Goal: Task Accomplishment & Management: Manage account settings

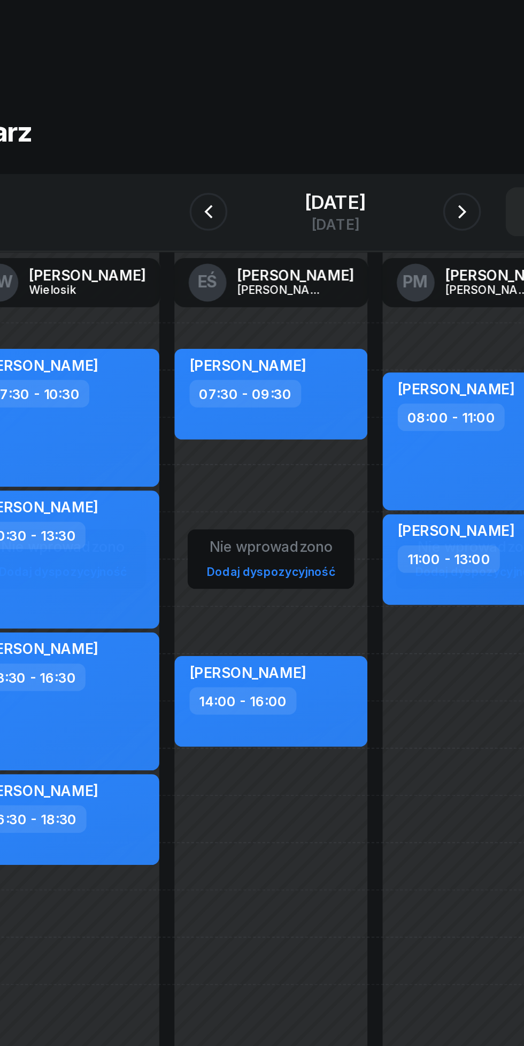
click at [326, 125] on button "button" at bounding box center [333, 119] width 21 height 21
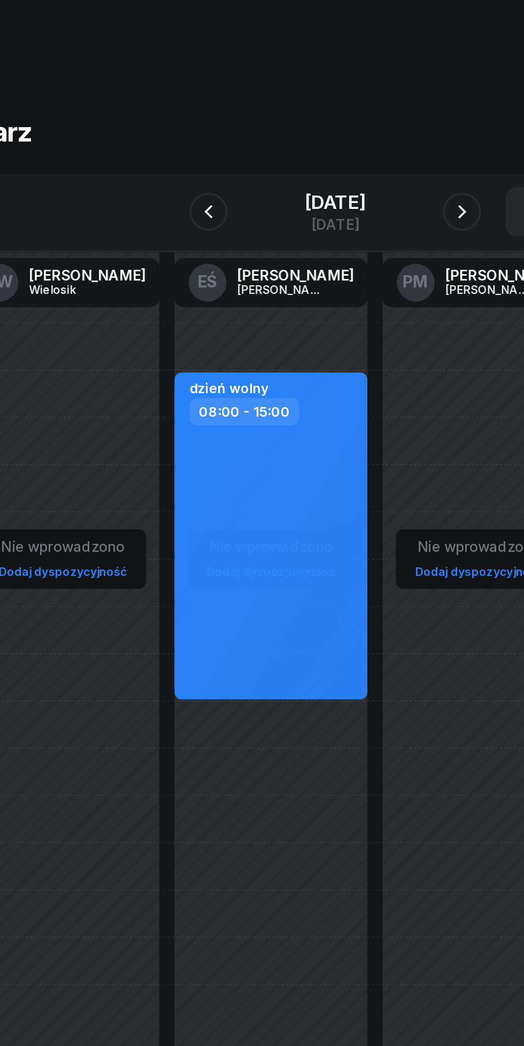
click at [326, 123] on button "button" at bounding box center [333, 119] width 21 height 21
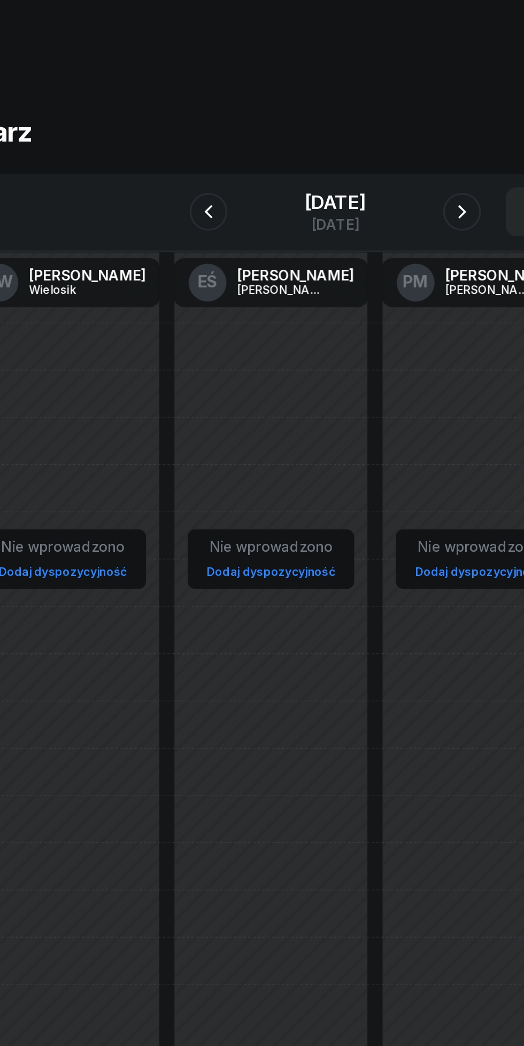
click at [333, 120] on icon "button" at bounding box center [333, 119] width 13 height 13
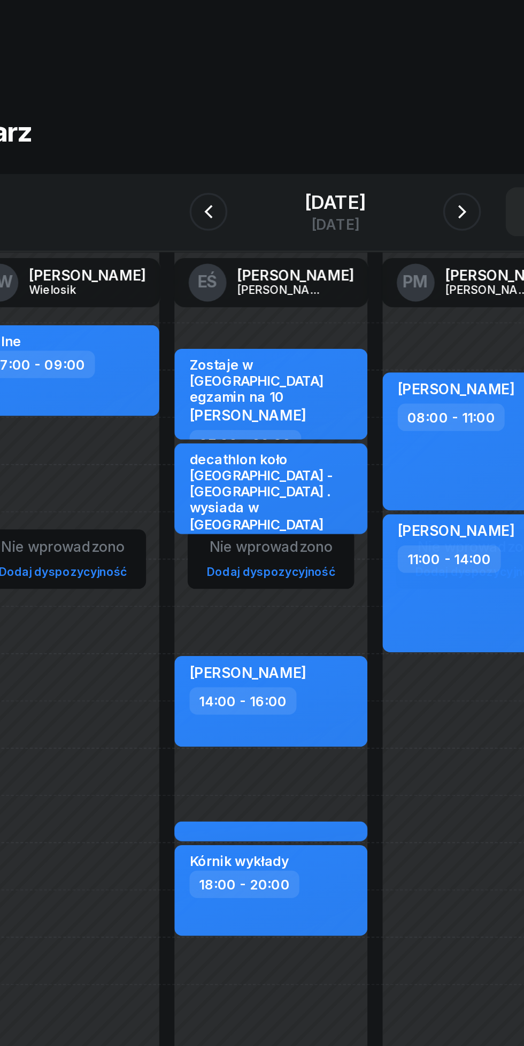
click at [325, 116] on button "button" at bounding box center [333, 119] width 21 height 21
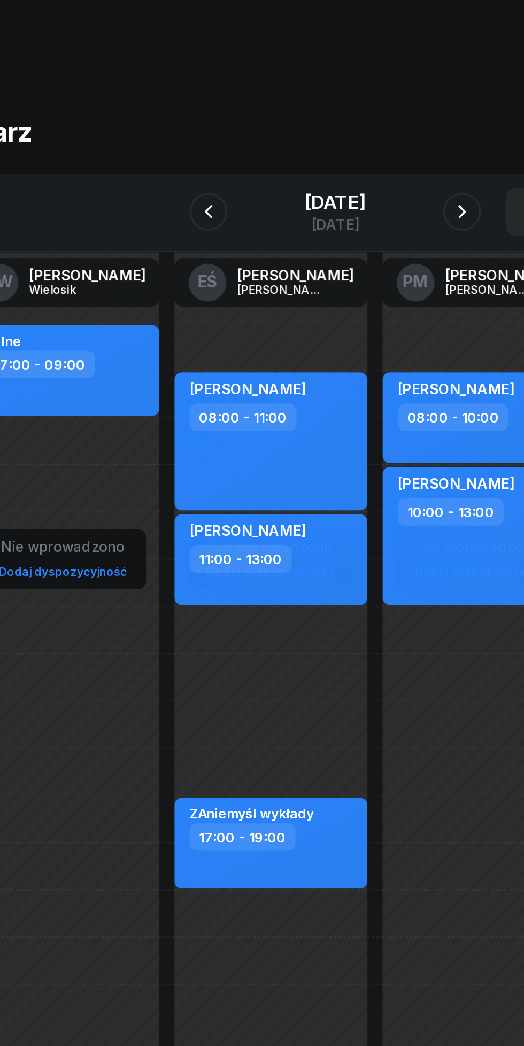
click at [333, 120] on icon "button" at bounding box center [333, 119] width 13 height 13
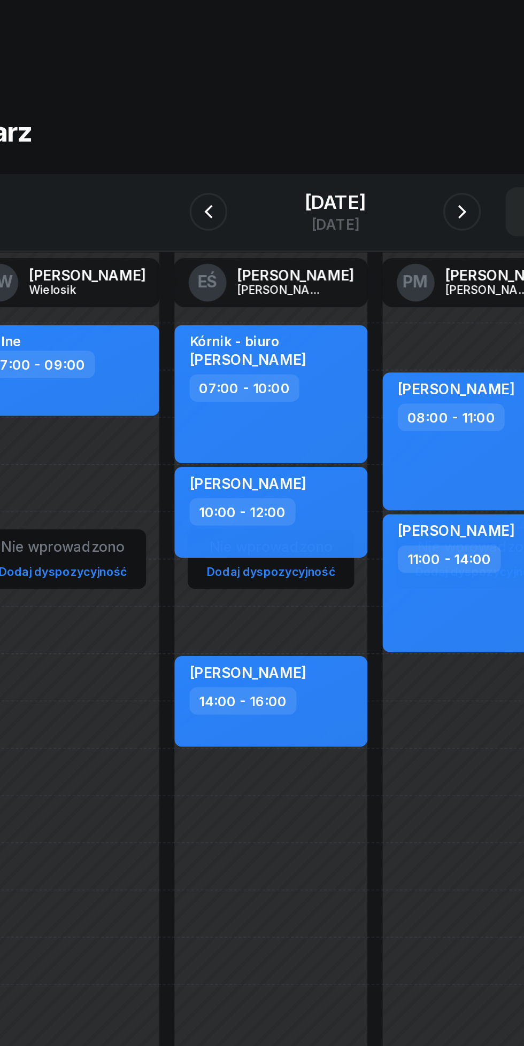
click at [332, 121] on icon "button" at bounding box center [333, 119] width 13 height 13
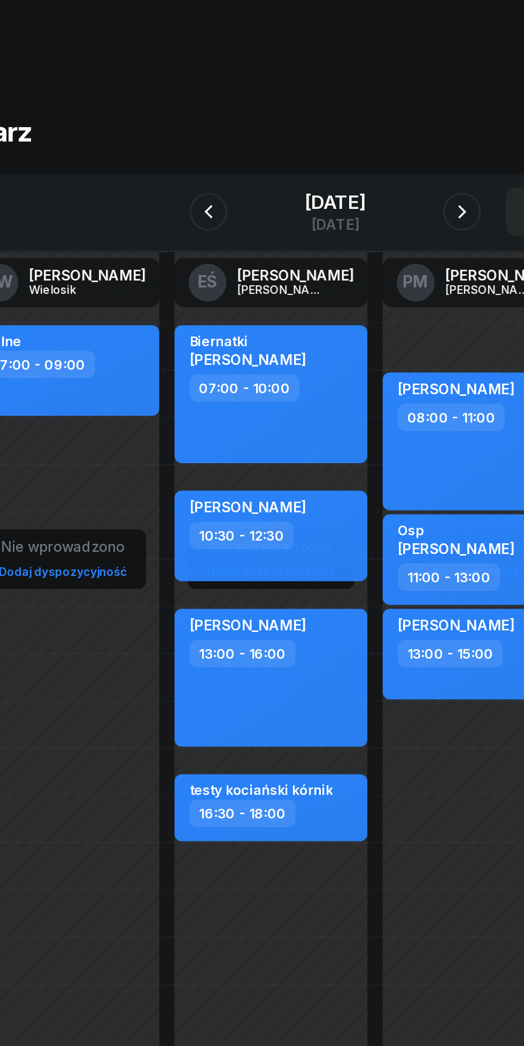
click at [333, 119] on icon "button" at bounding box center [333, 119] width 13 height 13
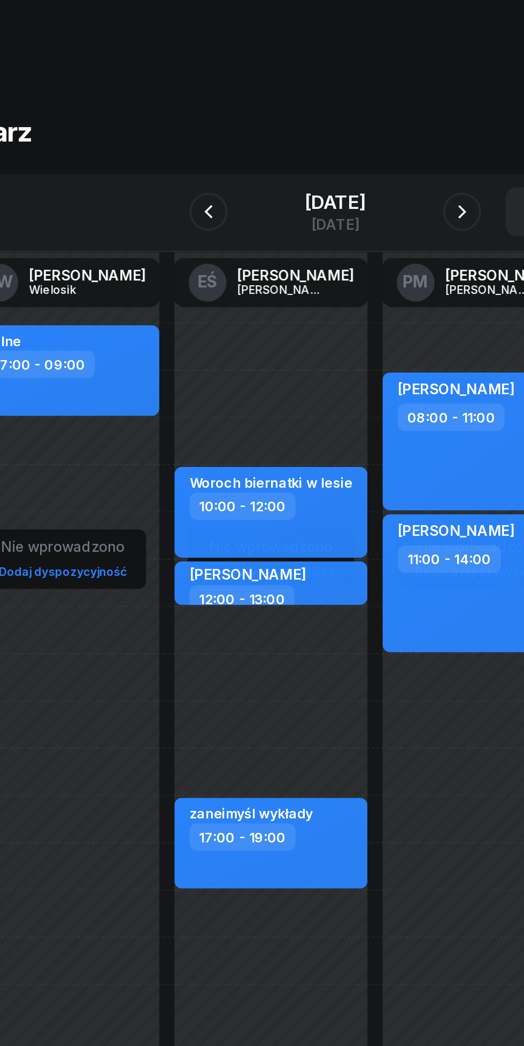
click at [245, 116] on div "[DATE]" at bounding box center [262, 114] width 34 height 11
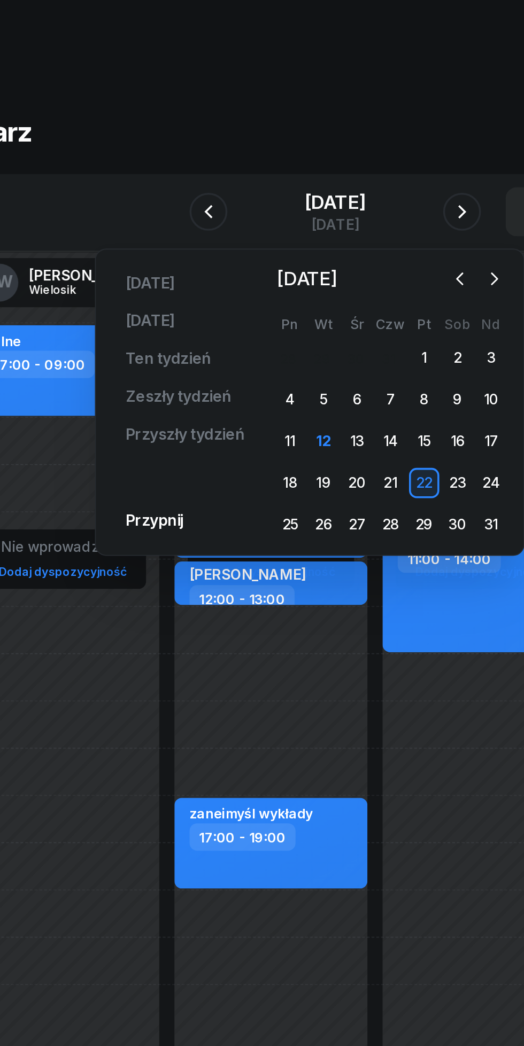
click at [271, 252] on div "13" at bounding box center [274, 249] width 17 height 17
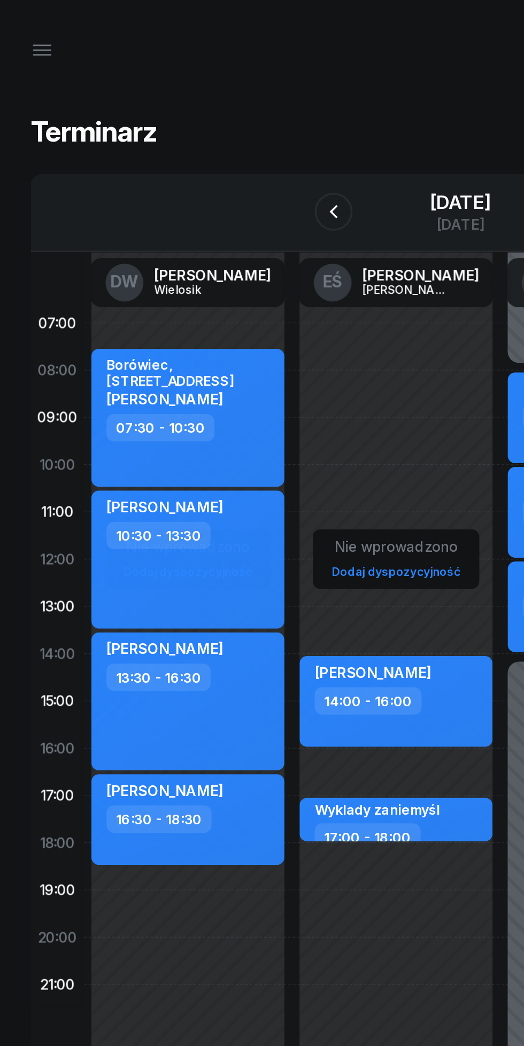
click at [141, 469] on div "16:30 - 18:30" at bounding box center [109, 462] width 94 height 15
select select "16"
select select "30"
select select "18"
select select "30"
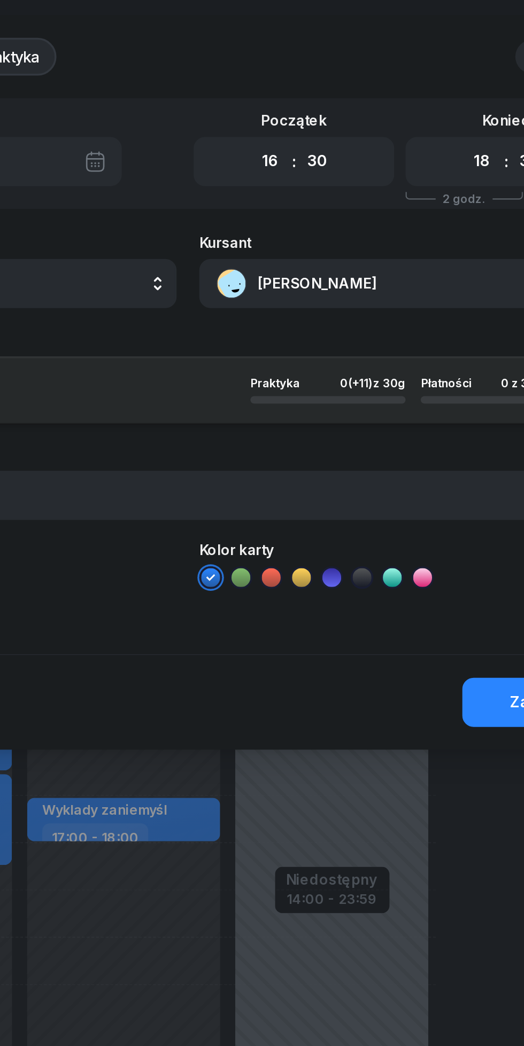
click at [318, 155] on button "[PERSON_NAME]" at bounding box center [383, 160] width 230 height 28
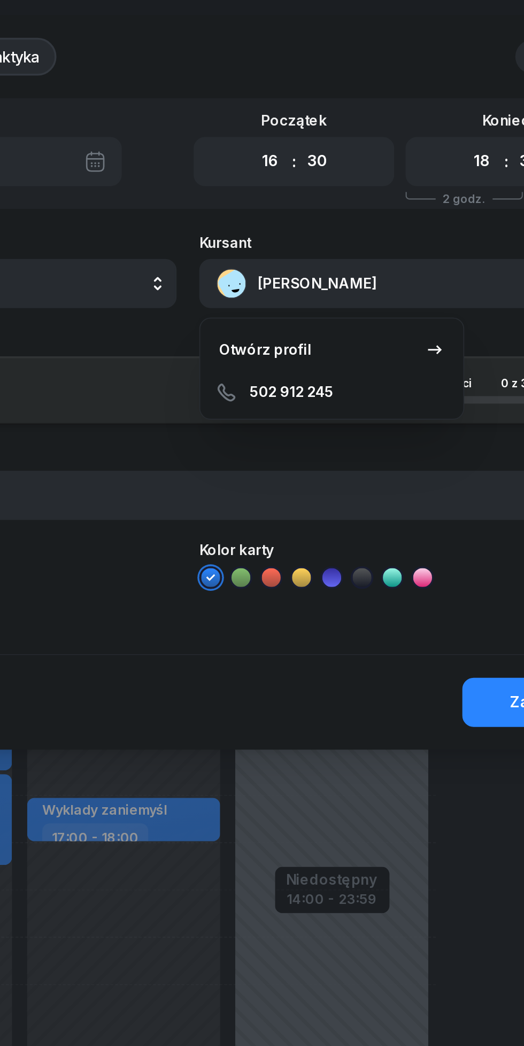
click at [295, 196] on div "Otwórz profil" at bounding box center [305, 198] width 52 height 14
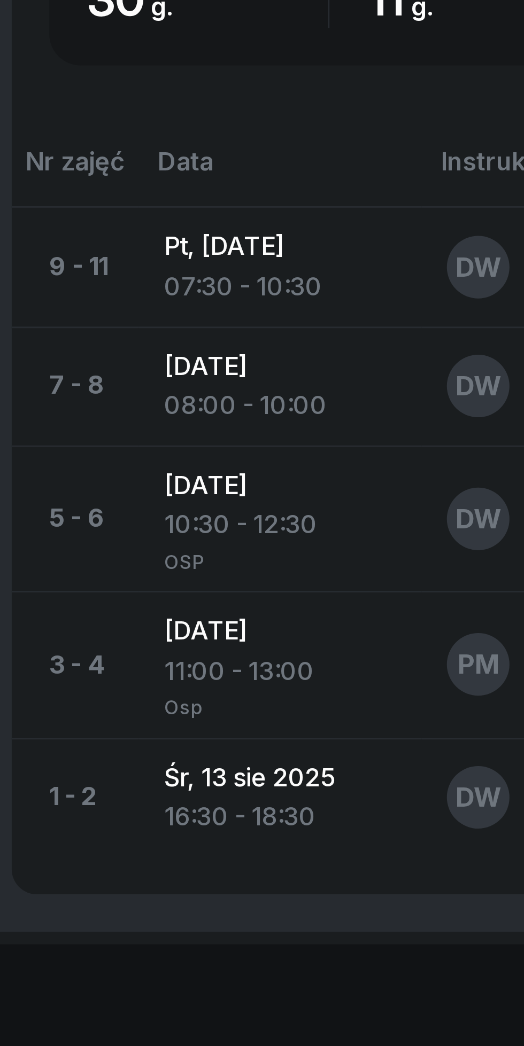
scroll to position [135, 0]
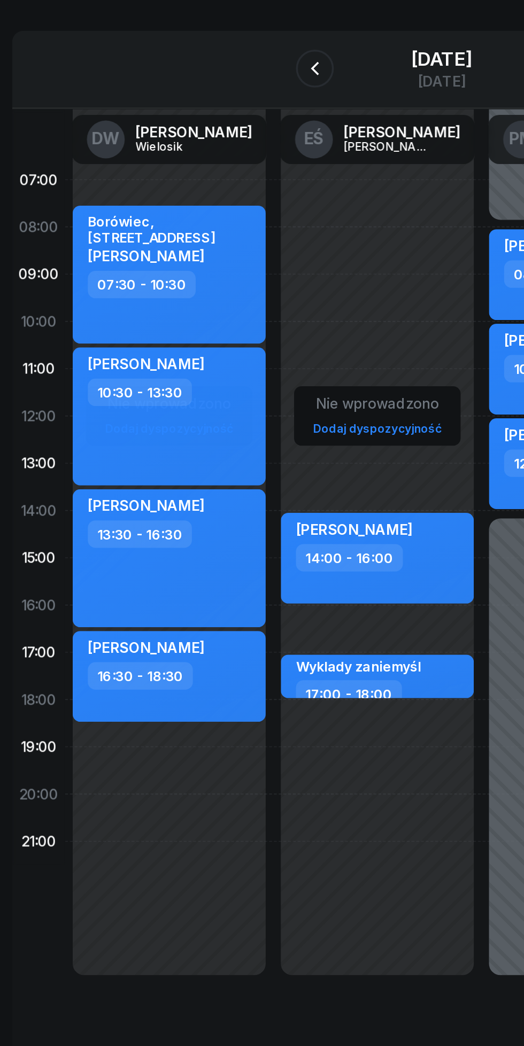
click at [190, 120] on icon "button" at bounding box center [190, 119] width 13 height 13
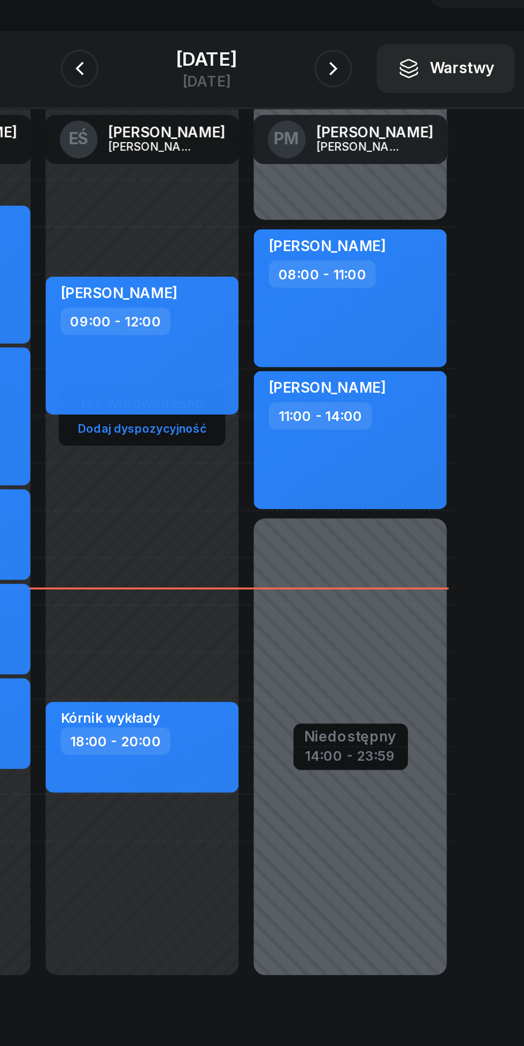
click at [326, 123] on button "button" at bounding box center [333, 119] width 21 height 21
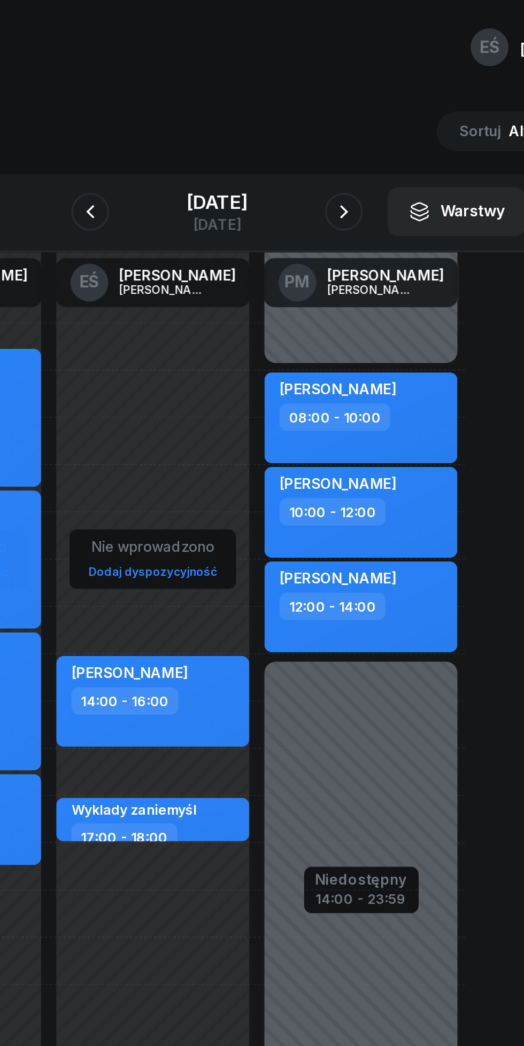
click at [333, 120] on icon "button" at bounding box center [333, 119] width 13 height 13
